Goal: Transaction & Acquisition: Purchase product/service

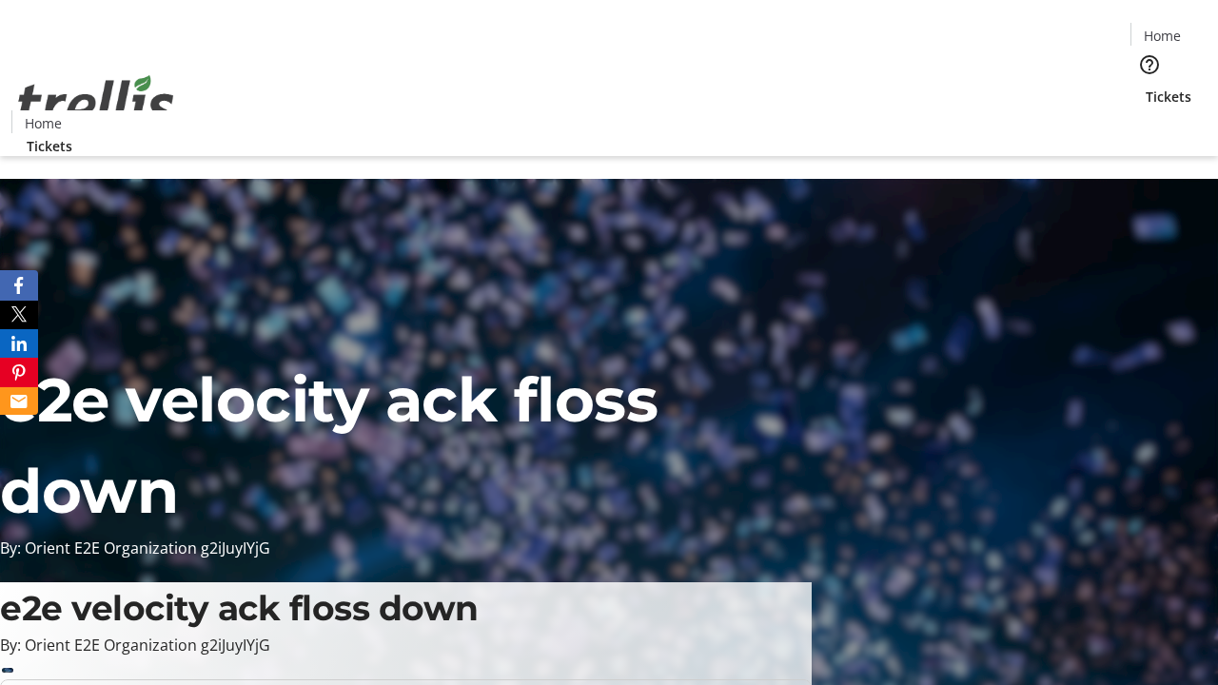
click at [1146, 87] on span "Tickets" at bounding box center [1169, 97] width 46 height 20
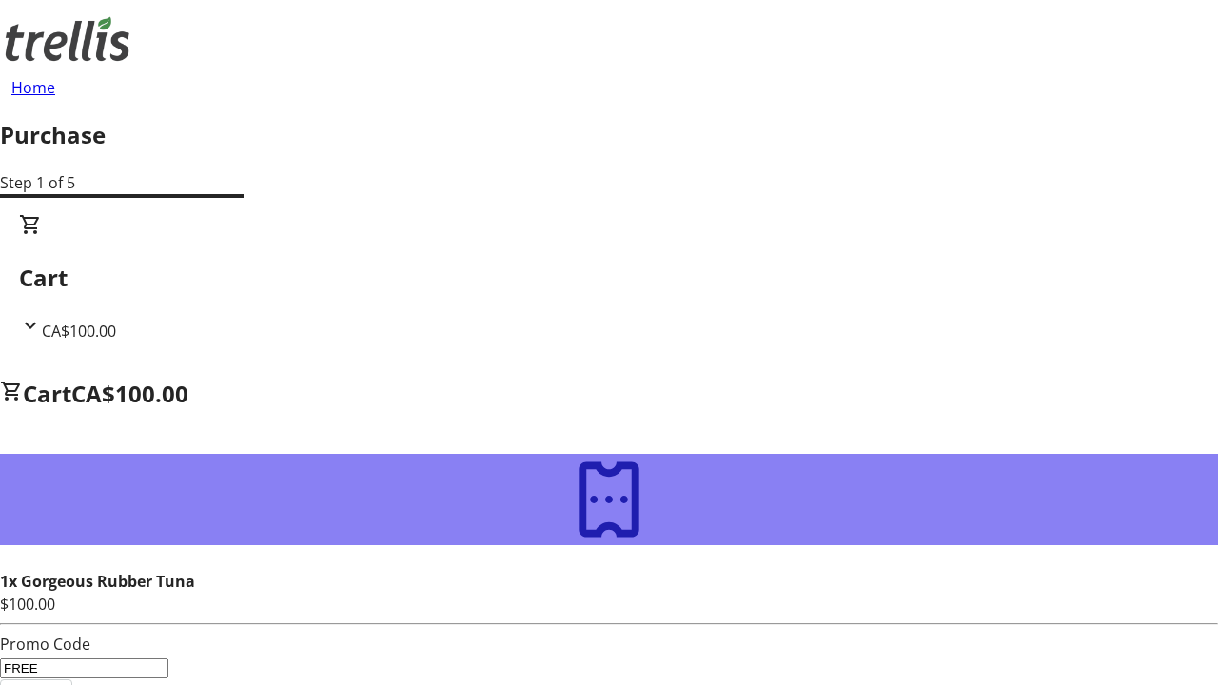
type input "FREE"
click at [57, 680] on span "Apply" at bounding box center [36, 691] width 42 height 23
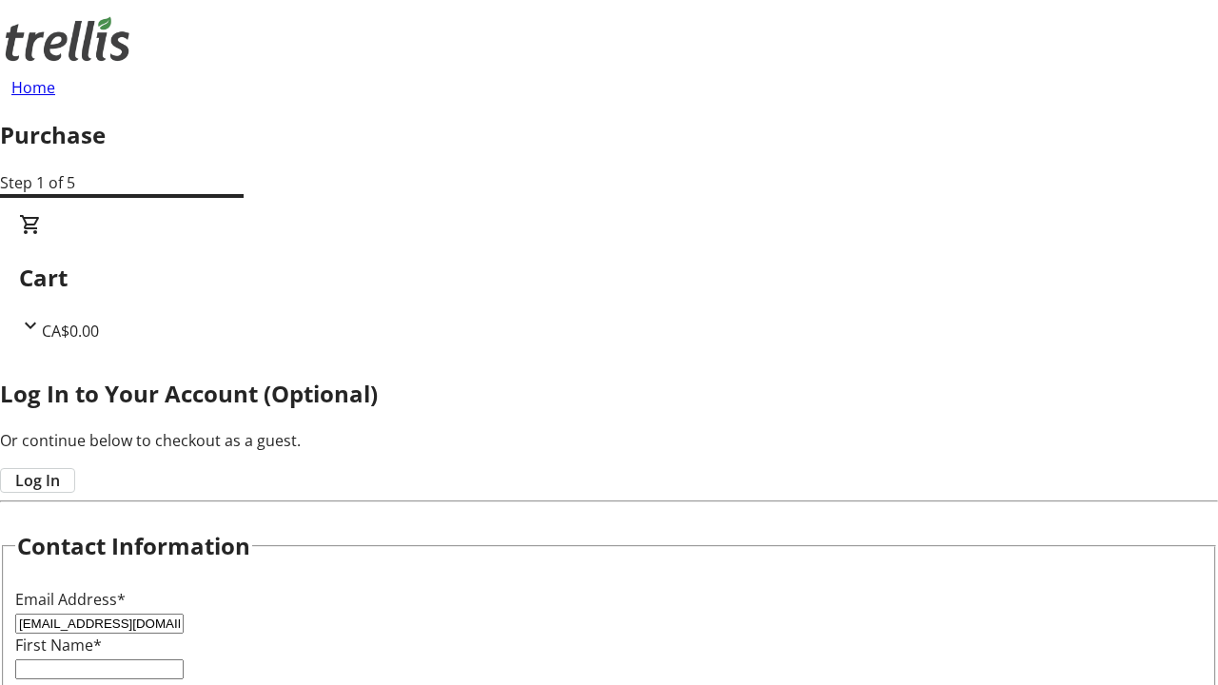
type input "[EMAIL_ADDRESS][DOMAIN_NAME]"
type input "[PERSON_NAME]"
